Goal: Task Accomplishment & Management: Use online tool/utility

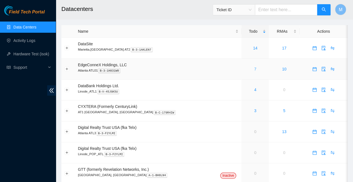
click at [254, 67] on link "7" at bounding box center [255, 69] width 2 height 4
click at [254, 67] on link "5" at bounding box center [255, 69] width 2 height 4
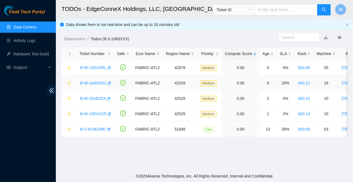
click at [92, 81] on link "B-W-143OOX1" at bounding box center [93, 83] width 26 height 4
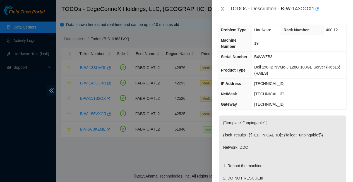
click at [222, 7] on icon "close" at bounding box center [222, 9] width 4 height 4
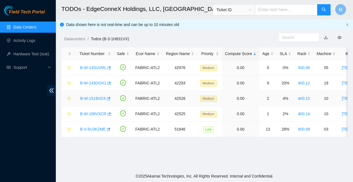
click at [90, 96] on link "B-W-151B2OX" at bounding box center [93, 98] width 26 height 4
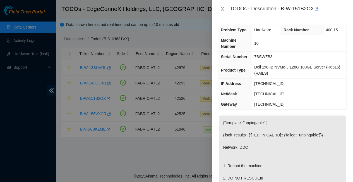
click at [223, 8] on icon "close" at bounding box center [222, 9] width 4 height 4
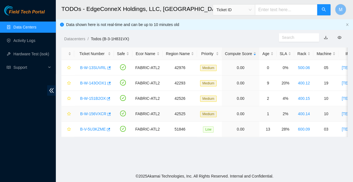
click at [91, 111] on link "B-W-156VXCR" at bounding box center [93, 113] width 26 height 4
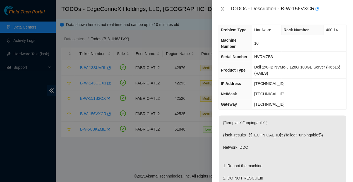
click at [224, 8] on icon "close" at bounding box center [222, 9] width 4 height 4
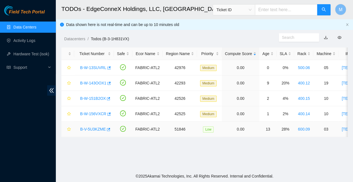
click at [91, 127] on link "B-V-5U3KZME" at bounding box center [93, 129] width 26 height 4
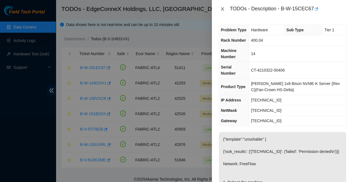
click at [223, 8] on icon "close" at bounding box center [222, 8] width 3 height 3
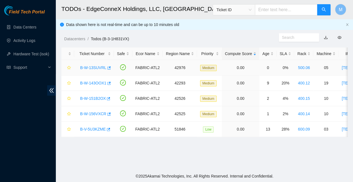
click at [94, 65] on link "B-W-13SUVRL" at bounding box center [93, 67] width 26 height 4
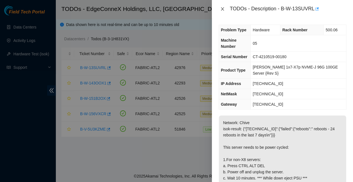
click at [222, 7] on icon "close" at bounding box center [222, 9] width 4 height 4
